Goal: Information Seeking & Learning: Understand process/instructions

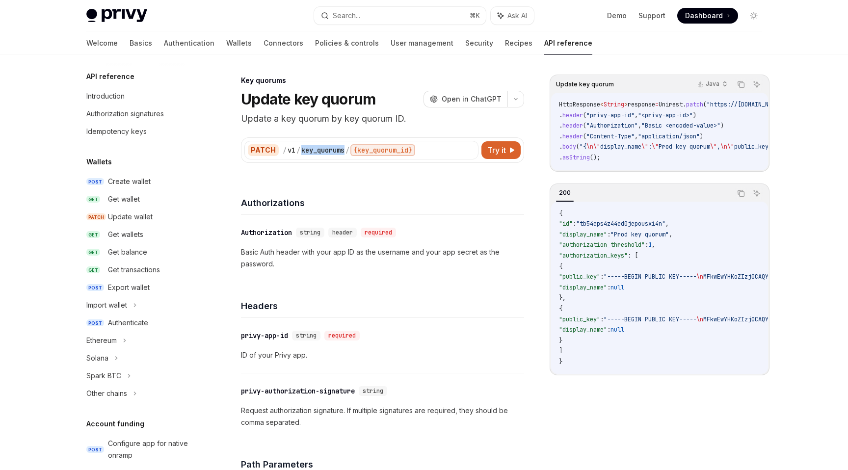
scroll to position [544, 0]
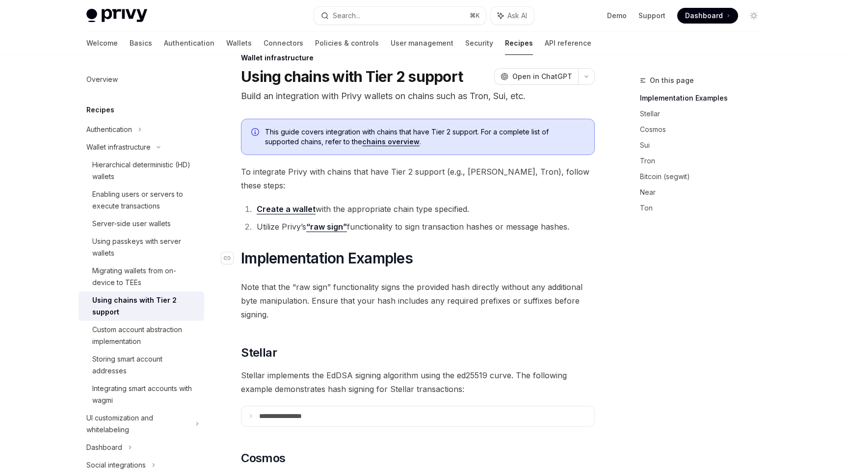
scroll to position [25, 0]
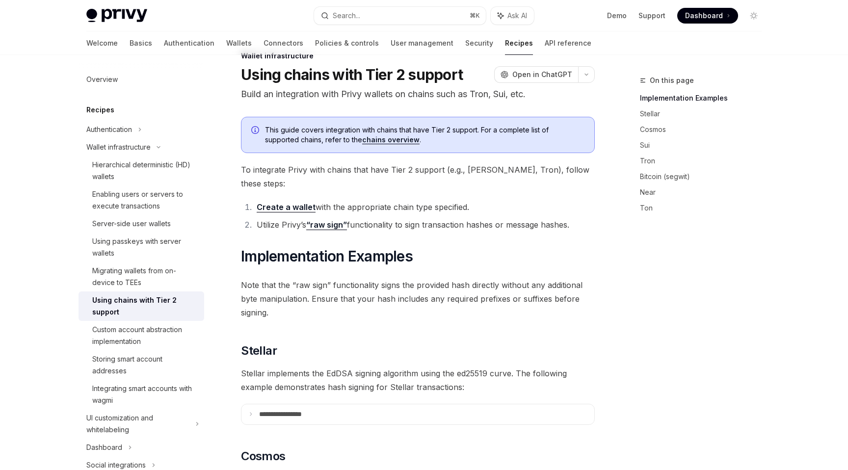
click at [357, 95] on p "Build an integration with Privy wallets on chains such as Tron, Sui, etc." at bounding box center [418, 94] width 354 height 14
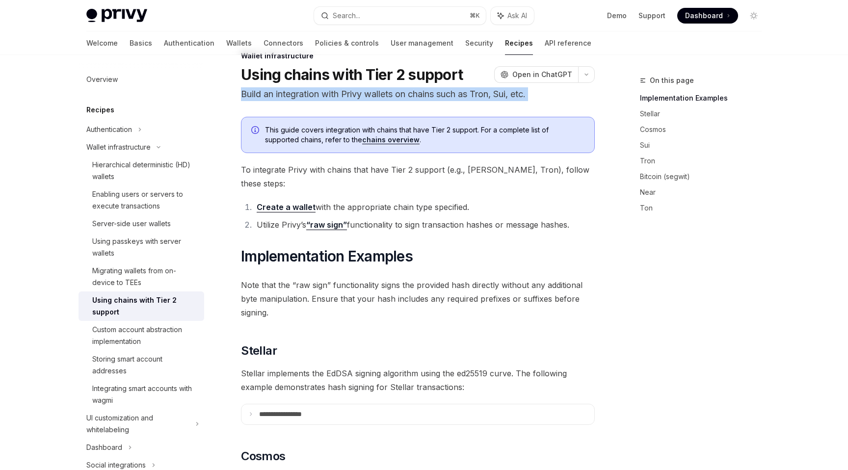
click at [357, 95] on p "Build an integration with Privy wallets on chains such as Tron, Sui, etc." at bounding box center [418, 94] width 354 height 14
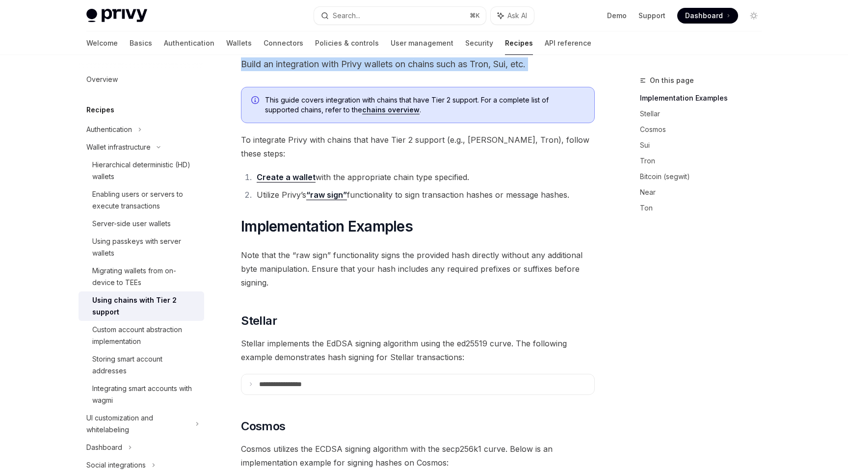
scroll to position [55, 0]
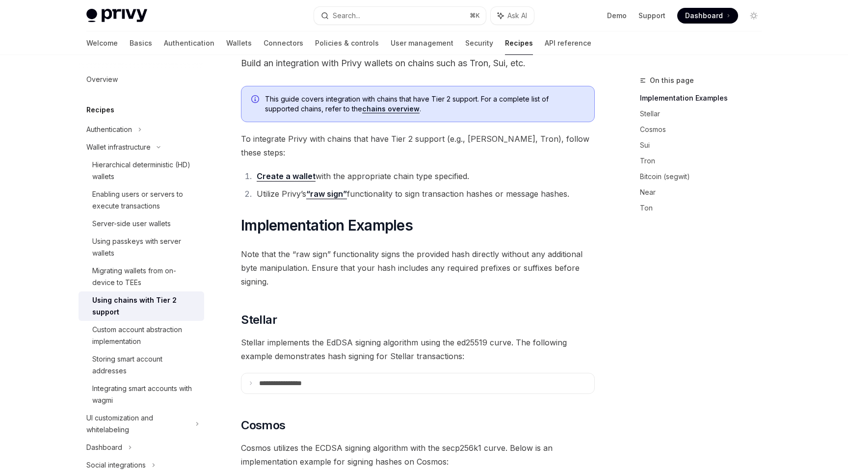
click at [363, 140] on span "To integrate Privy with chains that have Tier 2 support (e.g., Sui, Tron), foll…" at bounding box center [418, 145] width 354 height 27
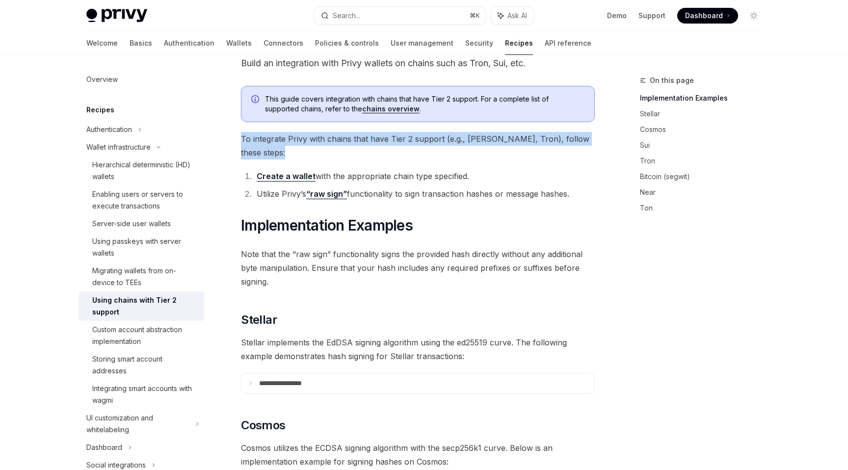
click at [363, 140] on span "To integrate Privy with chains that have Tier 2 support (e.g., Sui, Tron), foll…" at bounding box center [418, 145] width 354 height 27
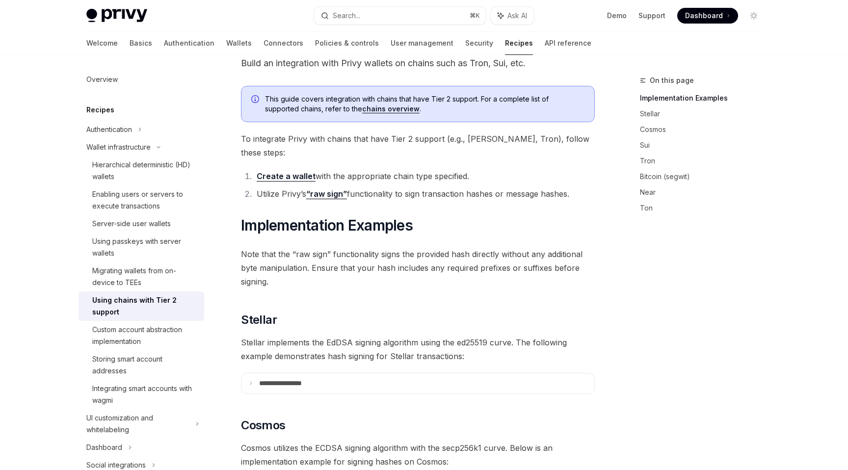
click at [364, 169] on li "Create a wallet with the appropriate chain type specified." at bounding box center [424, 176] width 341 height 14
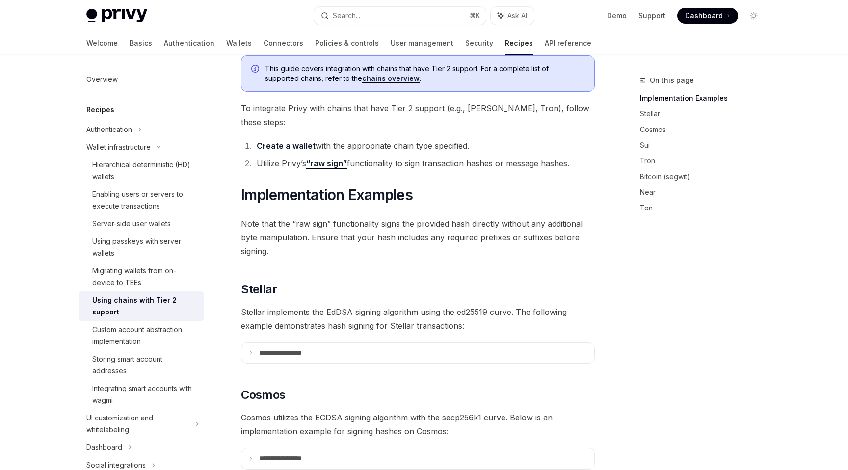
scroll to position [86, 0]
click at [364, 138] on li "Create a wallet with the appropriate chain type specified." at bounding box center [424, 145] width 341 height 14
click at [393, 156] on li "Utilize Privy’s “raw sign” functionality to sign transaction hashes or message …" at bounding box center [424, 163] width 341 height 14
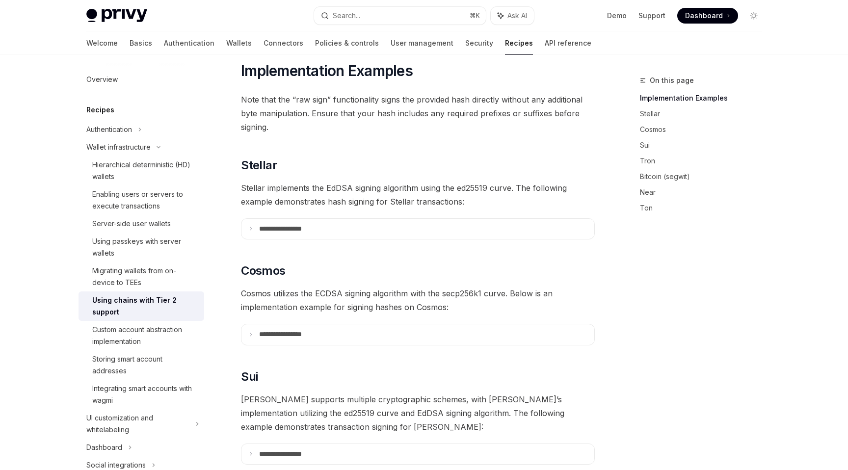
scroll to position [211, 0]
click at [278, 220] on summary "**********" at bounding box center [417, 228] width 353 height 21
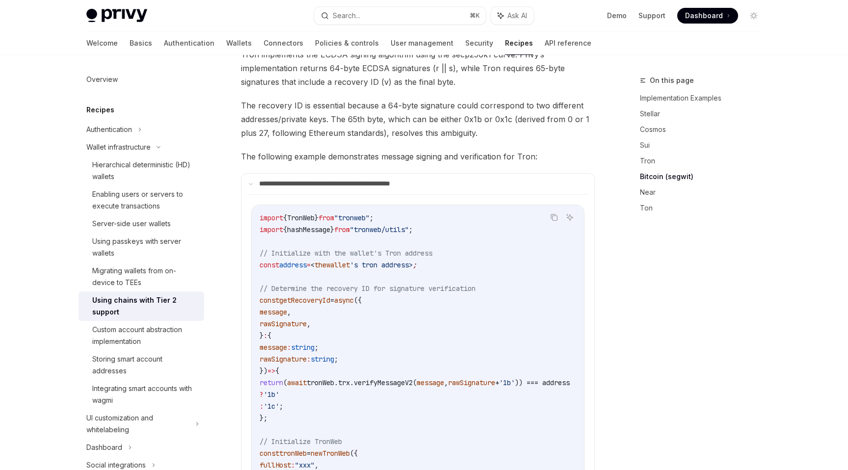
scroll to position [934, 0]
